Goal: Find specific page/section: Find specific page/section

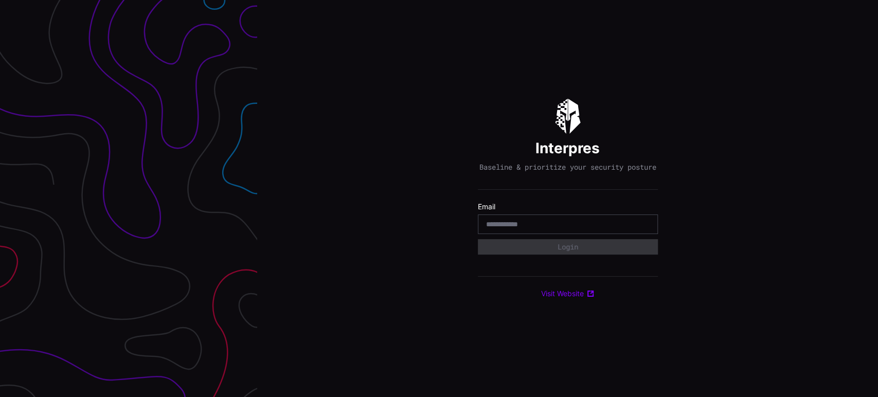
click at [531, 227] on input "email" at bounding box center [568, 224] width 164 height 9
type input "**********"
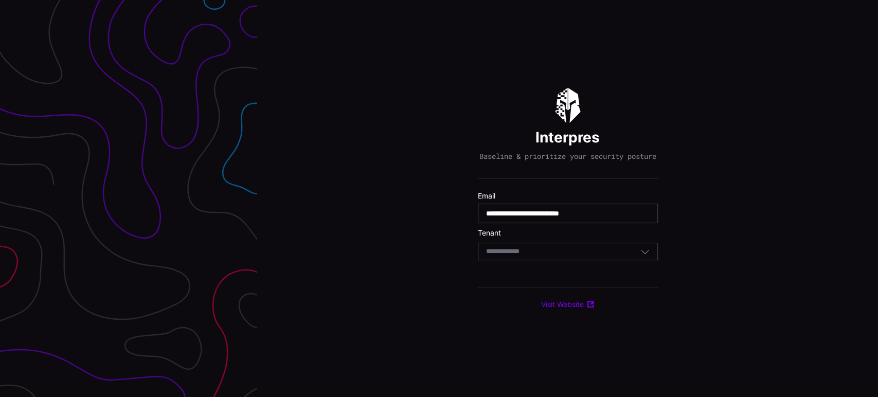
click at [566, 256] on div "Select Tenant" at bounding box center [563, 251] width 154 height 9
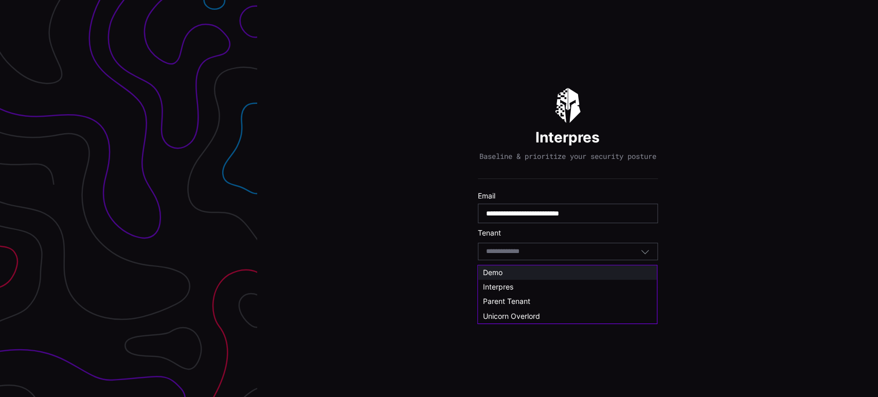
click at [495, 273] on span "Demo" at bounding box center [493, 272] width 20 height 9
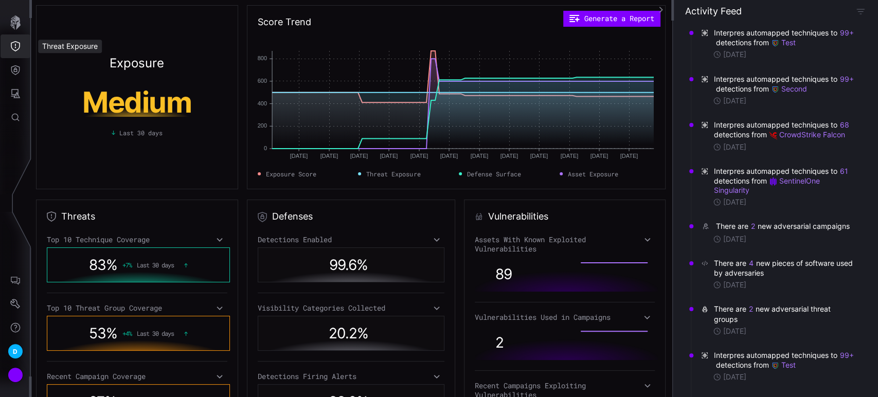
click at [11, 44] on icon "Threat Exposure" at bounding box center [15, 46] width 9 height 10
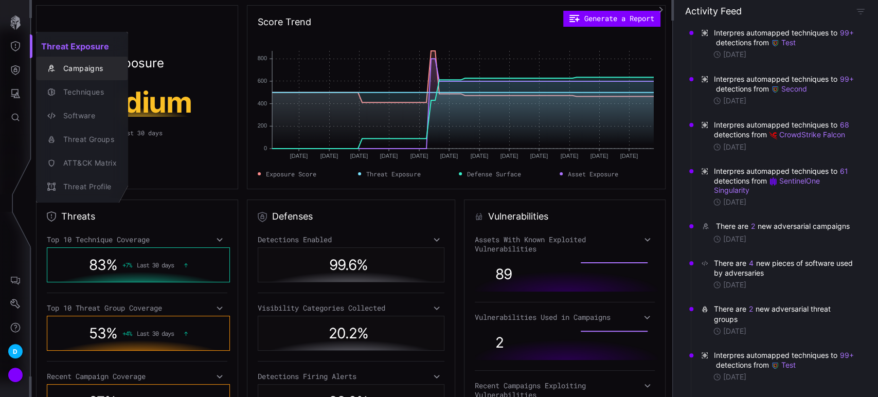
click at [70, 70] on div "Campaigns" at bounding box center [87, 68] width 59 height 13
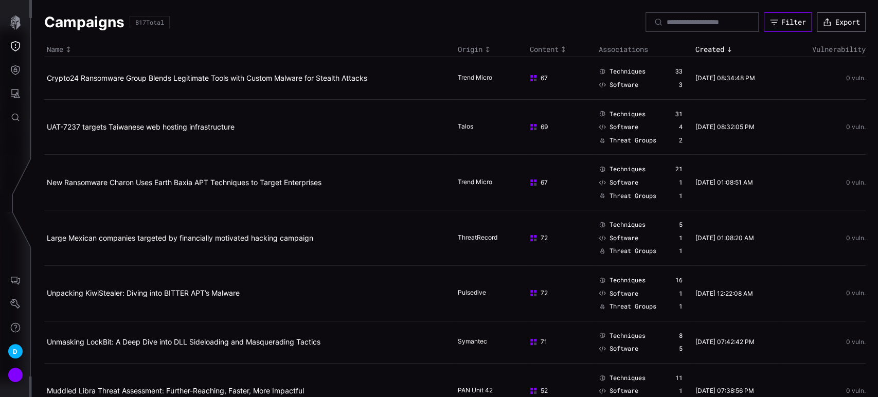
click at [783, 24] on div "Filter" at bounding box center [793, 21] width 25 height 9
